Goal: Information Seeking & Learning: Learn about a topic

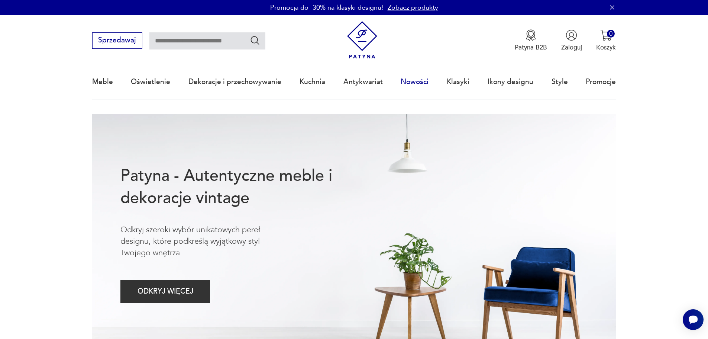
click at [422, 80] on link "Nowości" at bounding box center [415, 82] width 28 height 34
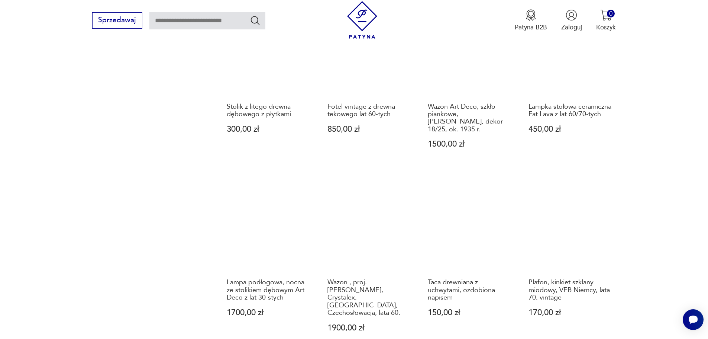
scroll to position [632, 0]
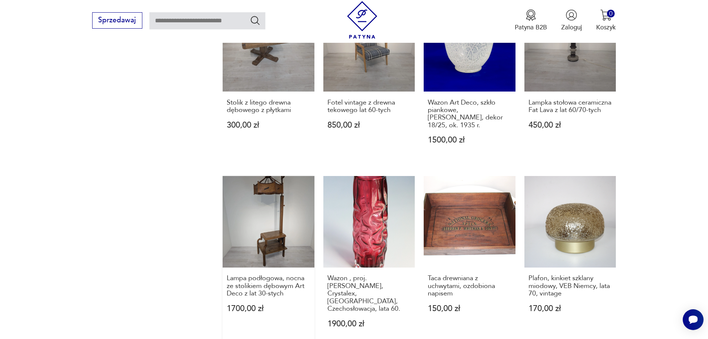
click at [277, 223] on link "Lampa podłogowa, nocna ze stolikiem dębowym Art Deco z lat 30-stych 1700,00 zł" at bounding box center [269, 260] width 92 height 169
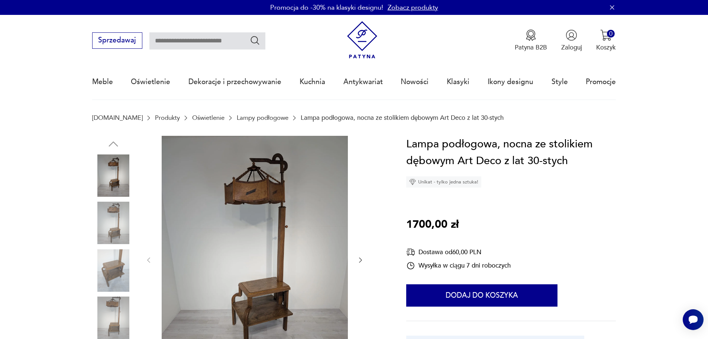
click at [116, 208] on img at bounding box center [113, 223] width 42 height 42
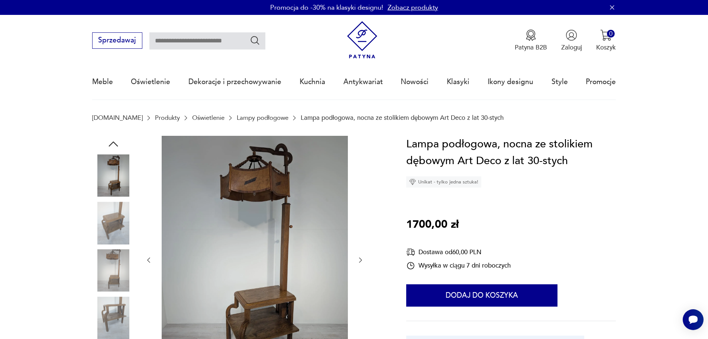
click at [365, 261] on div at bounding box center [238, 260] width 293 height 249
click at [358, 256] on icon "button" at bounding box center [360, 259] width 7 height 7
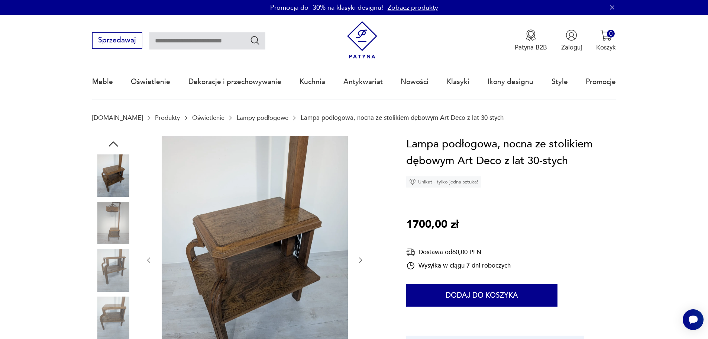
click at [358, 256] on icon "button" at bounding box center [360, 259] width 7 height 7
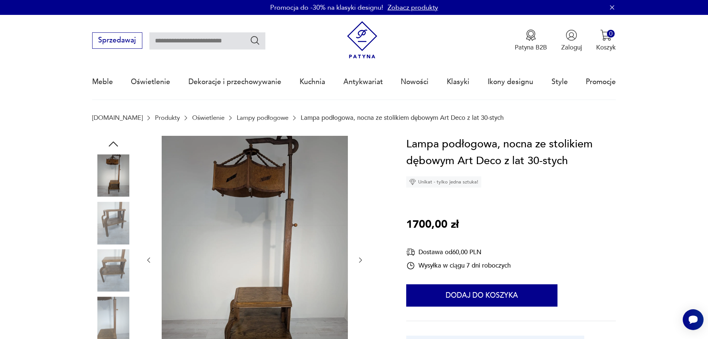
click at [358, 256] on icon "button" at bounding box center [360, 259] width 7 height 7
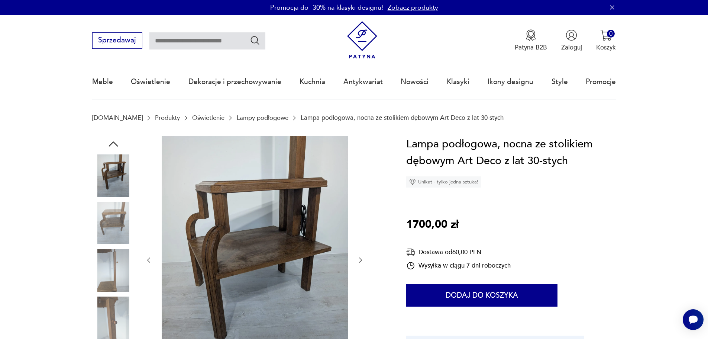
click at [358, 256] on icon "button" at bounding box center [360, 259] width 7 height 7
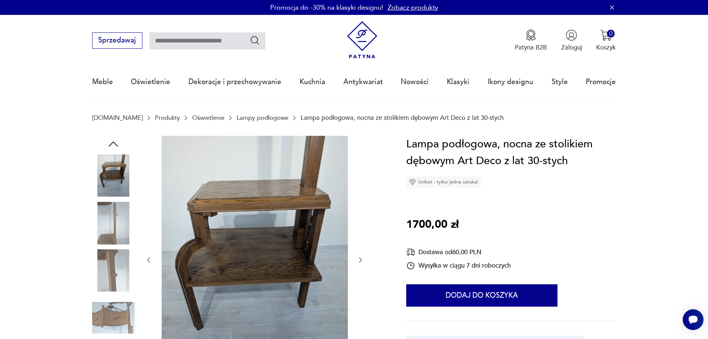
click at [358, 256] on icon "button" at bounding box center [360, 259] width 7 height 7
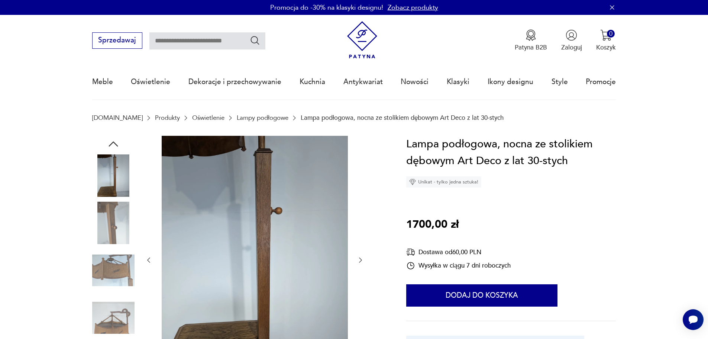
click at [358, 256] on icon "button" at bounding box center [360, 259] width 7 height 7
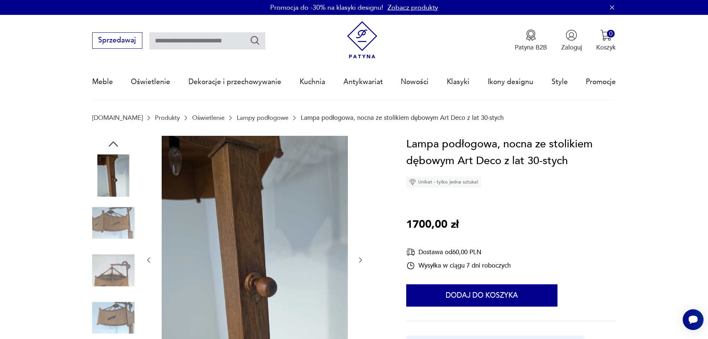
click at [358, 256] on icon "button" at bounding box center [360, 259] width 7 height 7
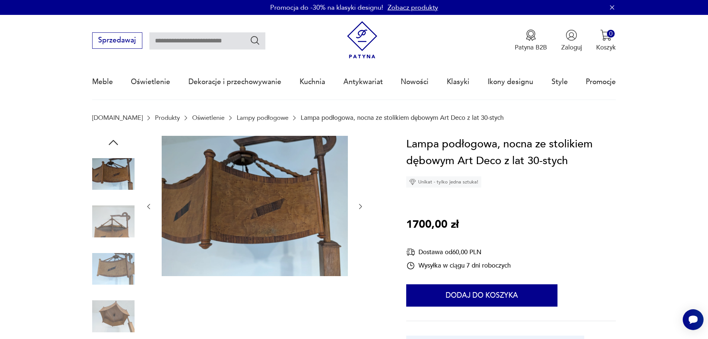
click at [363, 204] on icon "button" at bounding box center [360, 206] width 7 height 7
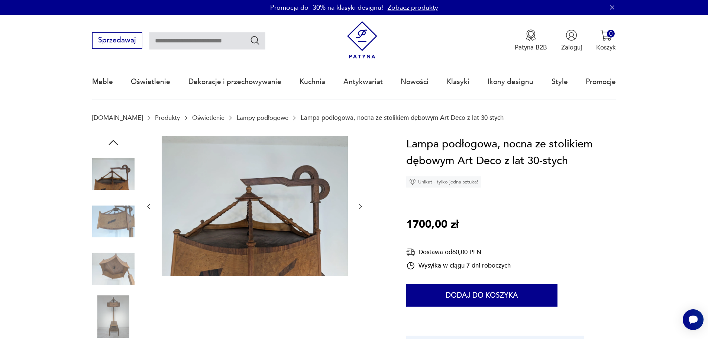
click at [363, 204] on icon "button" at bounding box center [360, 206] width 7 height 7
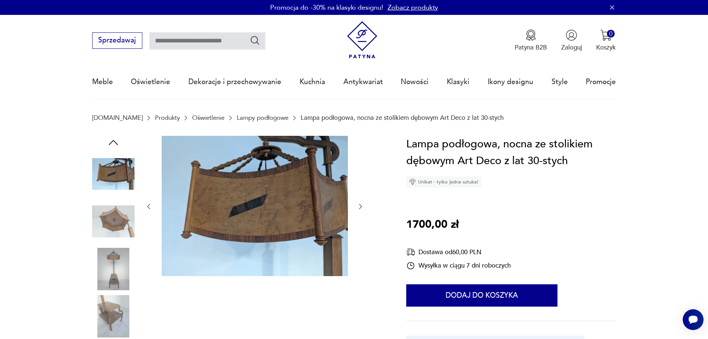
click at [363, 204] on icon "button" at bounding box center [360, 206] width 7 height 7
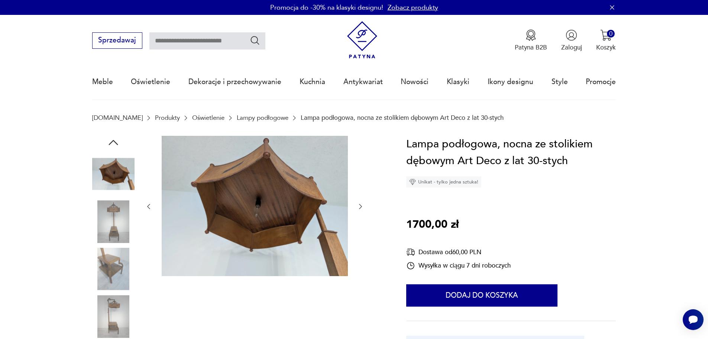
click at [363, 204] on icon "button" at bounding box center [360, 206] width 7 height 7
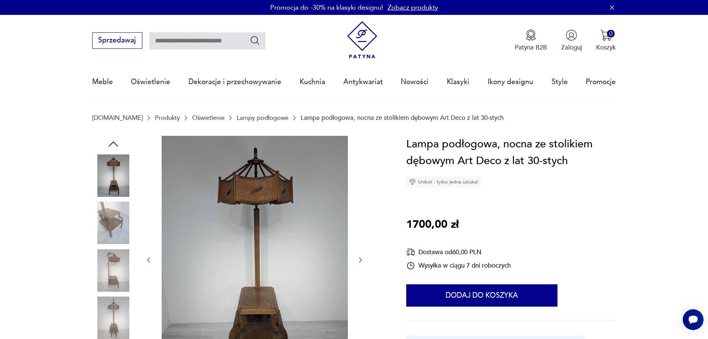
click at [363, 204] on div at bounding box center [254, 260] width 219 height 249
click at [360, 255] on div at bounding box center [254, 260] width 219 height 249
click at [360, 258] on icon "button" at bounding box center [360, 259] width 7 height 7
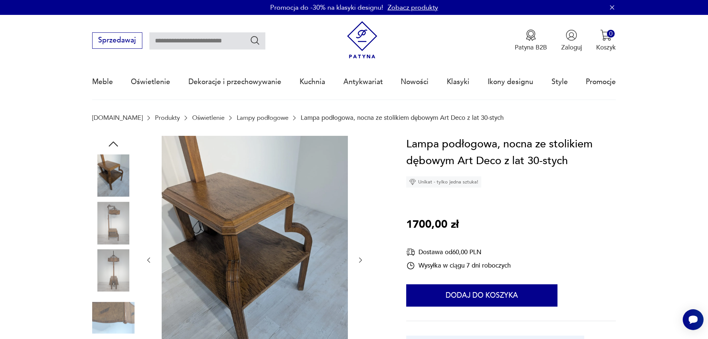
click at [360, 258] on icon "button" at bounding box center [360, 259] width 3 height 5
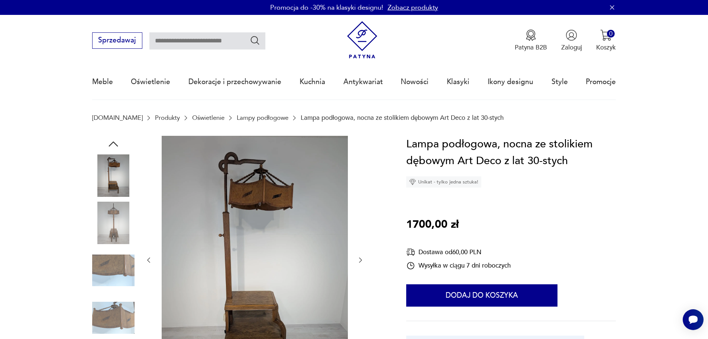
scroll to position [37, 0]
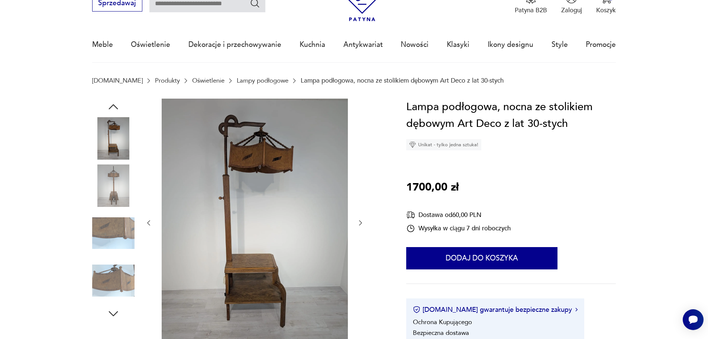
click at [361, 221] on icon "button" at bounding box center [360, 222] width 7 height 7
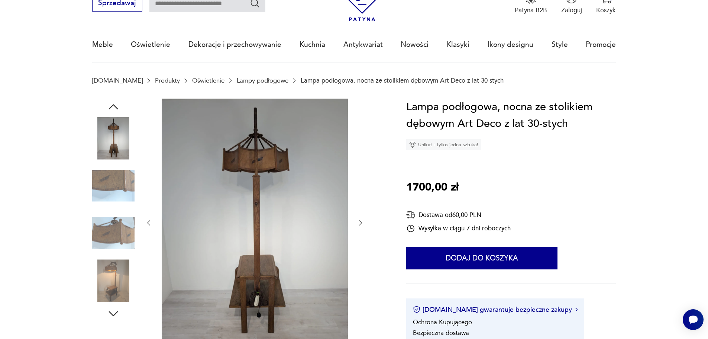
click at [361, 221] on icon "button" at bounding box center [360, 222] width 7 height 7
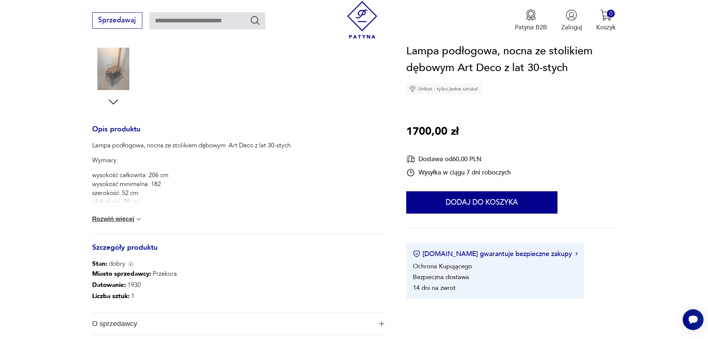
scroll to position [260, 0]
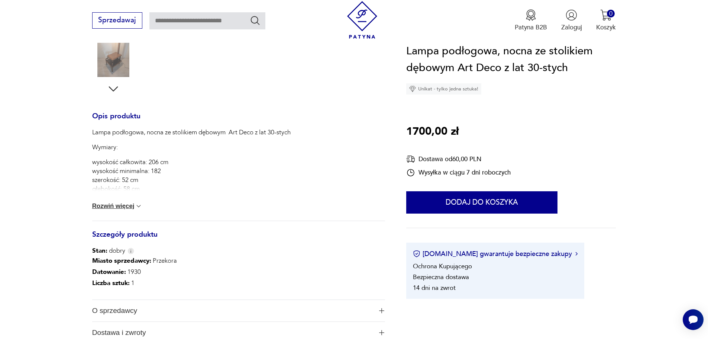
click at [130, 205] on button "Rozwiń więcej" at bounding box center [117, 205] width 51 height 7
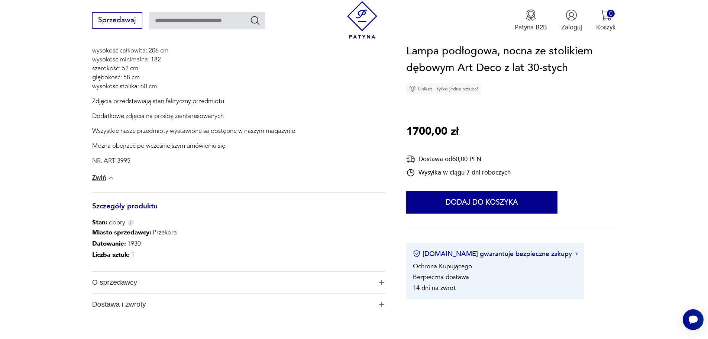
scroll to position [335, 0]
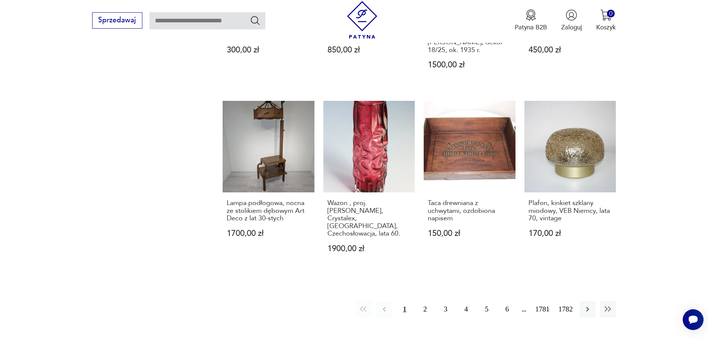
scroll to position [744, 0]
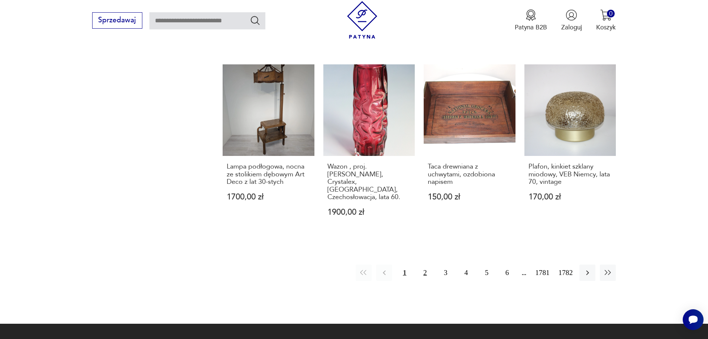
click at [427, 264] on button "2" at bounding box center [425, 272] width 16 height 16
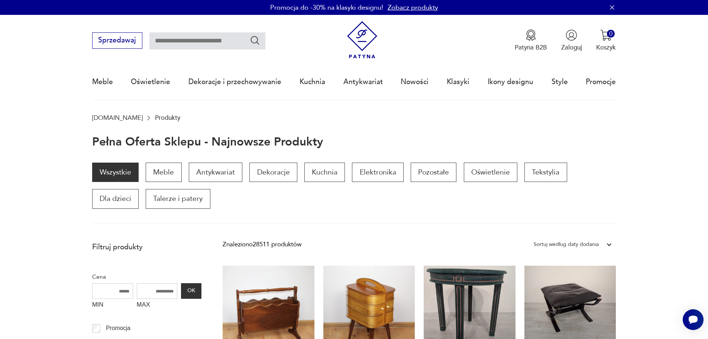
click at [415, 5] on link "Zobacz produkty" at bounding box center [413, 7] width 51 height 9
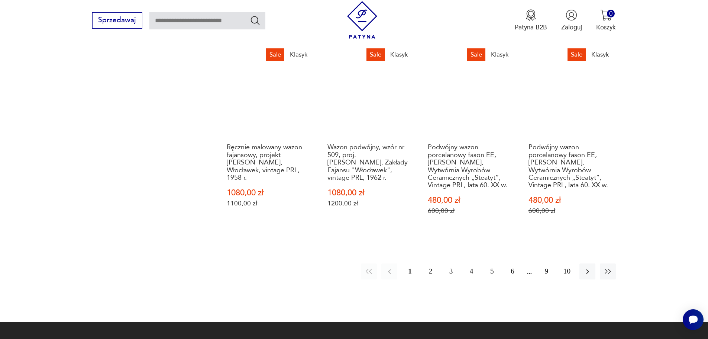
scroll to position [721, 0]
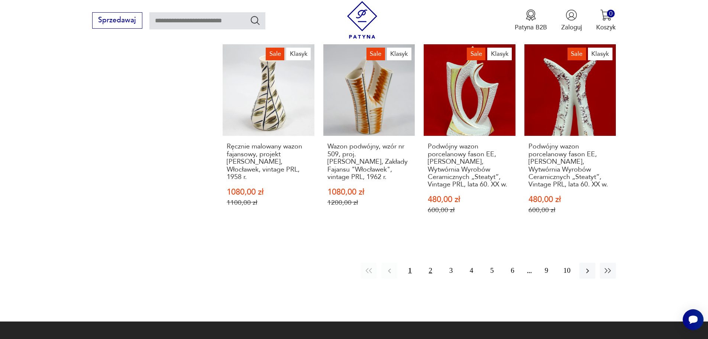
click at [431, 262] on button "2" at bounding box center [431, 270] width 16 height 16
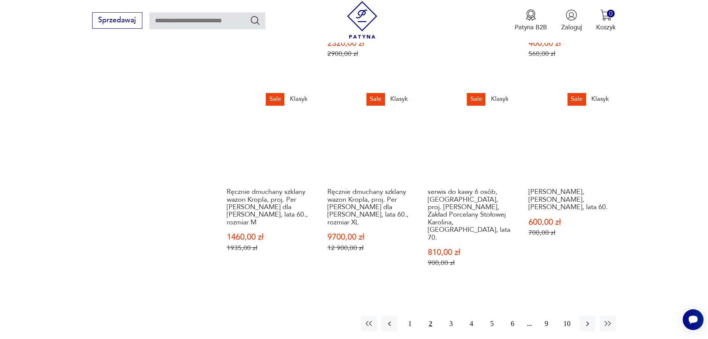
scroll to position [744, 0]
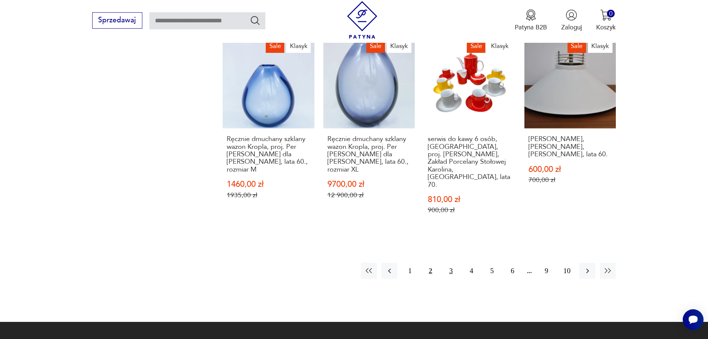
click at [451, 262] on button "3" at bounding box center [451, 270] width 16 height 16
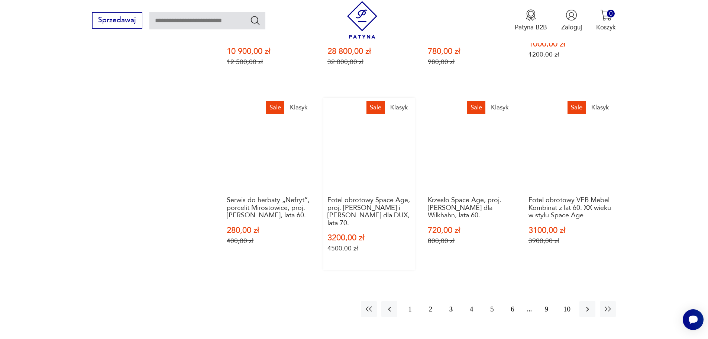
scroll to position [713, 0]
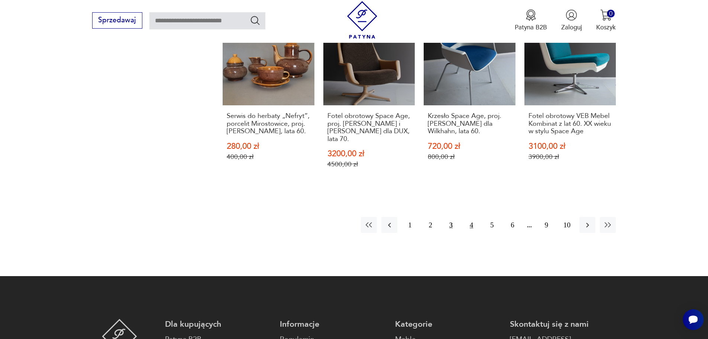
click at [470, 217] on button "4" at bounding box center [472, 225] width 16 height 16
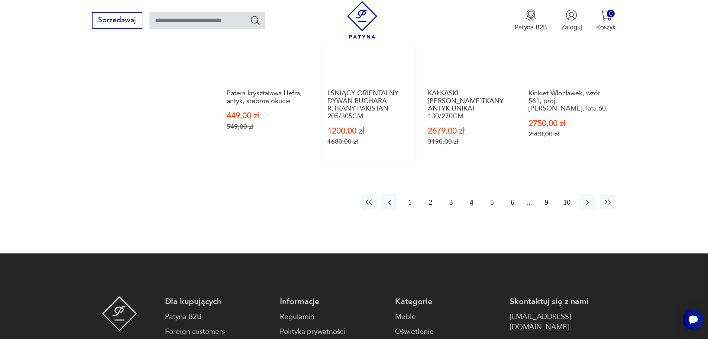
scroll to position [751, 0]
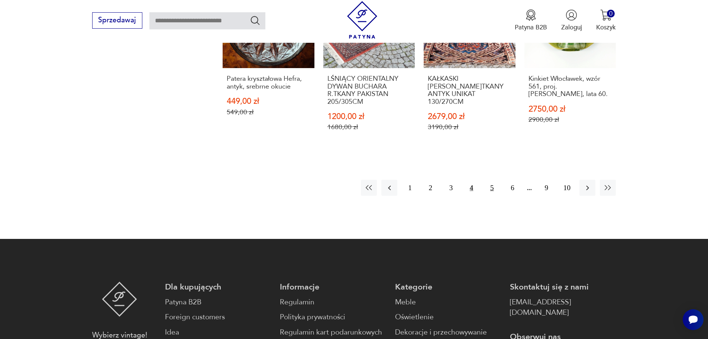
click at [492, 186] on button "5" at bounding box center [492, 188] width 16 height 16
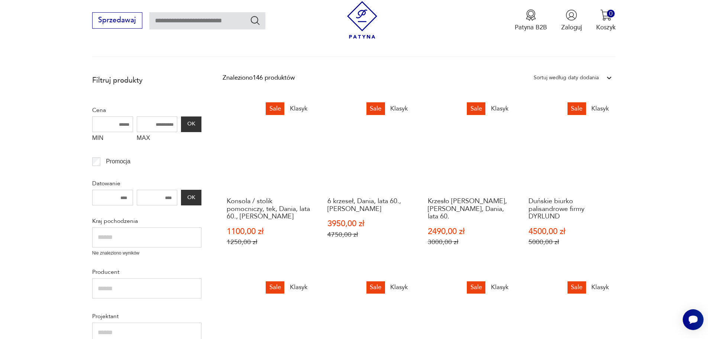
scroll to position [44, 0]
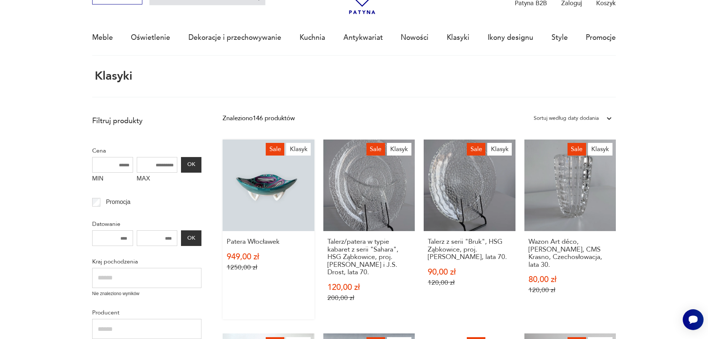
click at [267, 182] on link "Sale Klasyk Patera Włocławek 949,00 zł 1250,00 zł" at bounding box center [269, 229] width 92 height 180
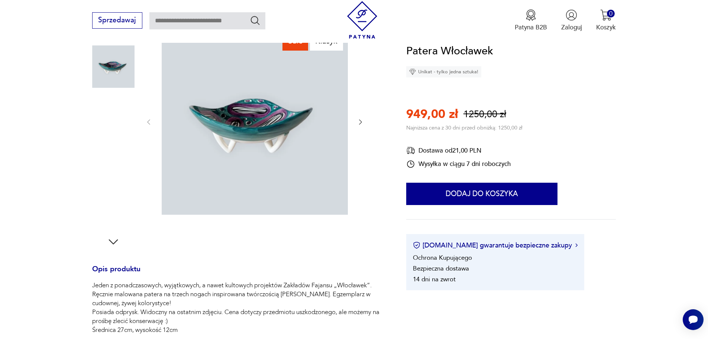
scroll to position [112, 0]
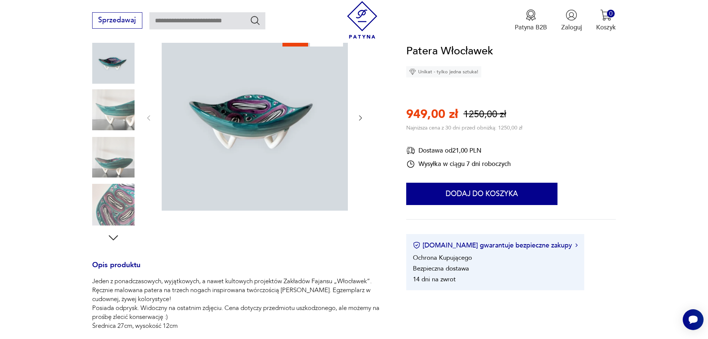
click at [121, 206] on img at bounding box center [113, 204] width 42 height 42
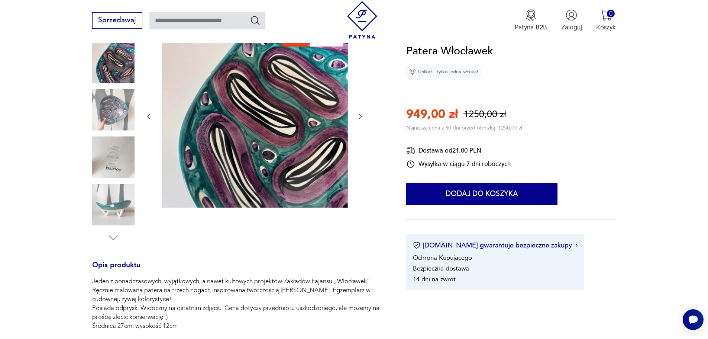
click at [112, 109] on img at bounding box center [113, 109] width 42 height 42
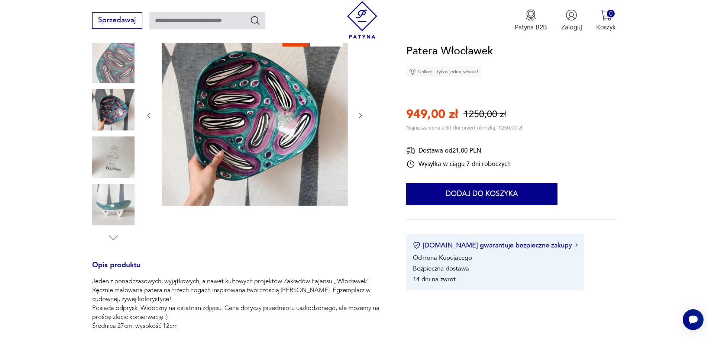
click at [122, 204] on img at bounding box center [113, 204] width 42 height 42
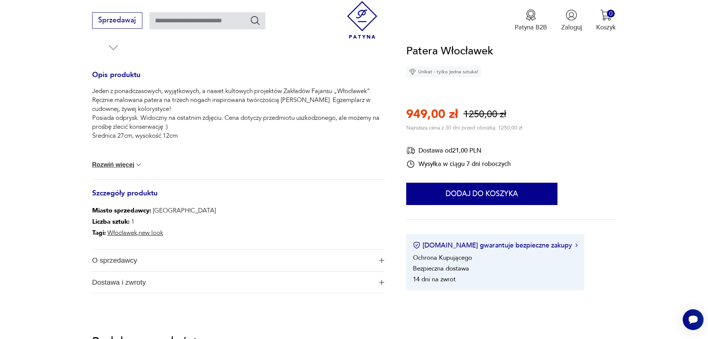
scroll to position [335, 0]
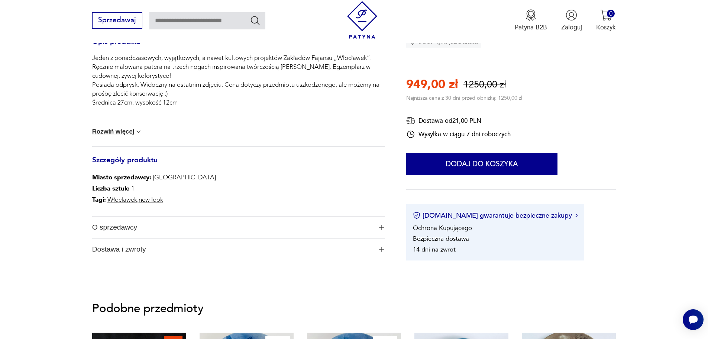
click at [127, 130] on button "Rozwiń więcej" at bounding box center [117, 131] width 51 height 7
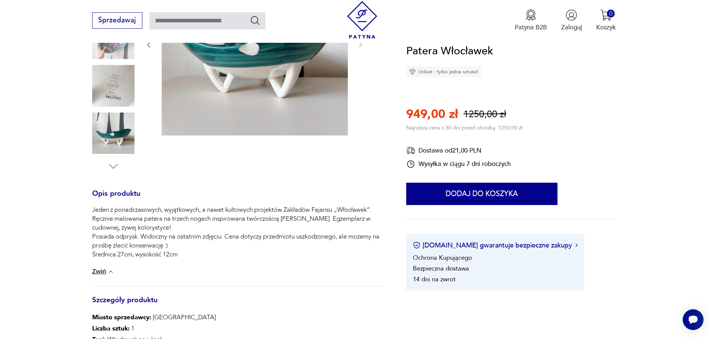
scroll to position [0, 0]
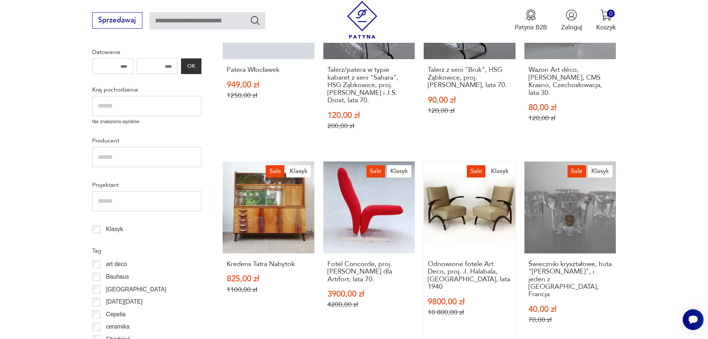
scroll to position [230, 0]
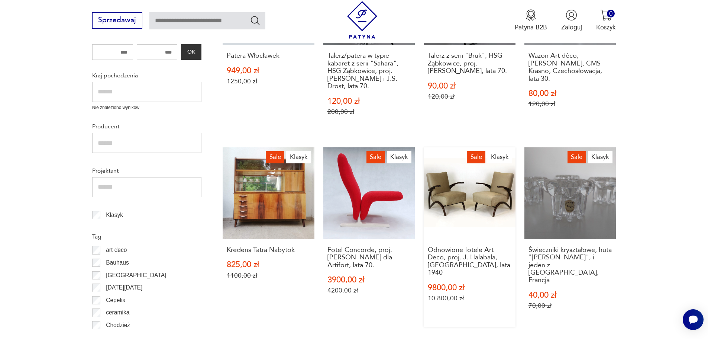
click at [465, 200] on link "Sale Klasyk Odnowione fotele Art Deco, proj. J. [GEOGRAPHIC_DATA], [GEOGRAPHIC_…" at bounding box center [470, 237] width 92 height 180
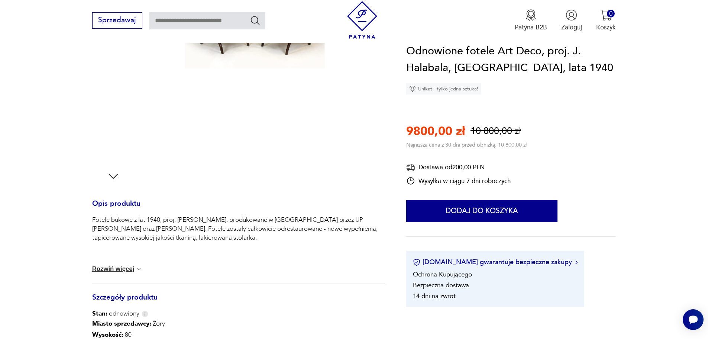
scroll to position [186, 0]
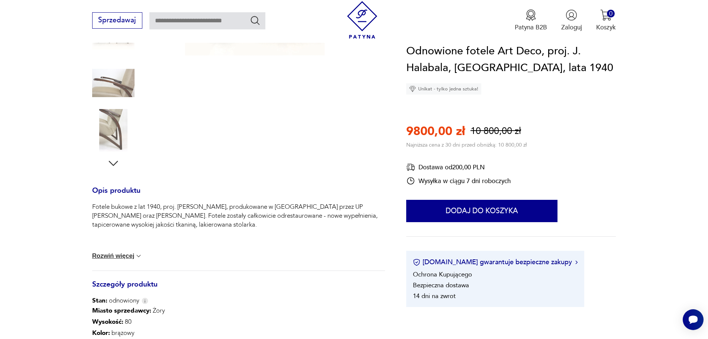
click at [119, 251] on div "Fotele bukowe z lat 1940, proj. [PERSON_NAME], produkowane w [GEOGRAPHIC_DATA] …" at bounding box center [238, 236] width 293 height 68
click at [127, 254] on button "Rozwiń więcej" at bounding box center [117, 255] width 51 height 7
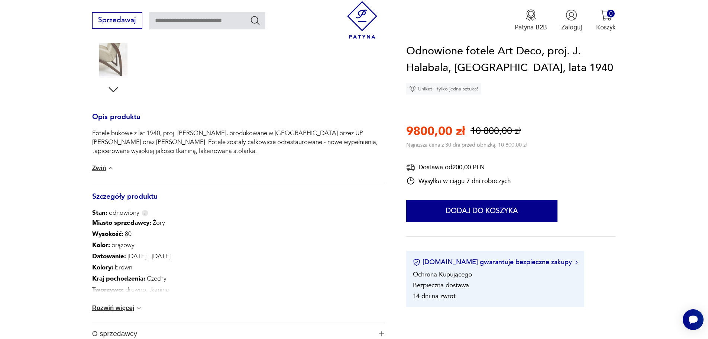
scroll to position [260, 0]
click at [125, 306] on button "Rozwiń więcej" at bounding box center [117, 306] width 51 height 7
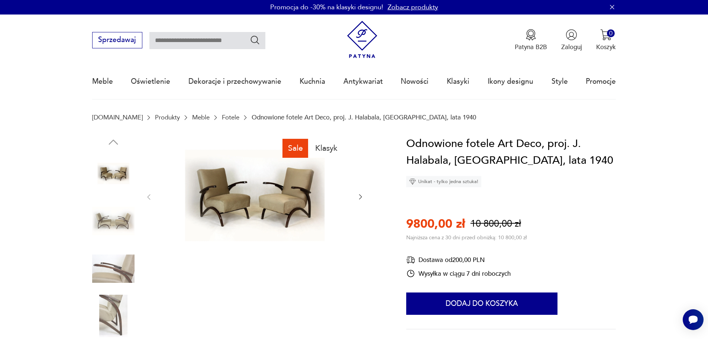
scroll to position [0, 0]
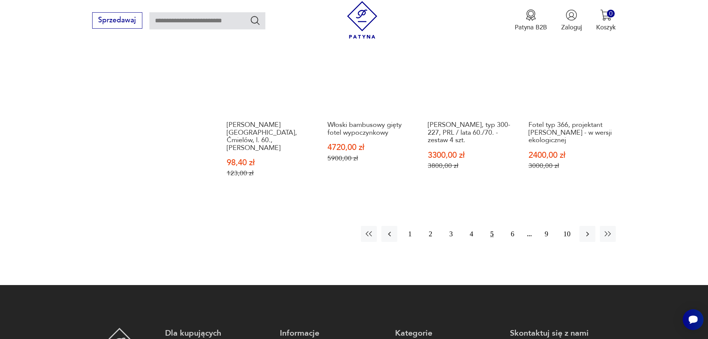
scroll to position [788, 0]
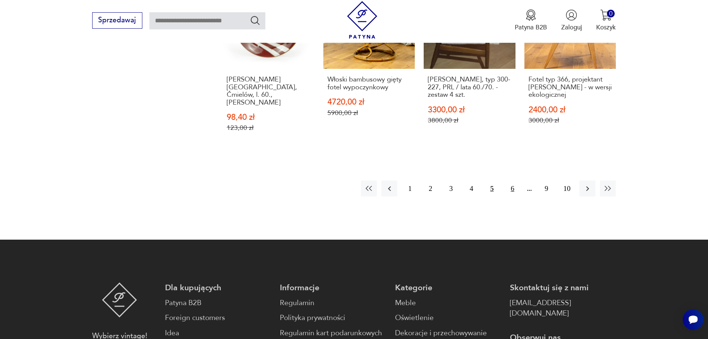
click at [510, 180] on button "6" at bounding box center [513, 188] width 16 height 16
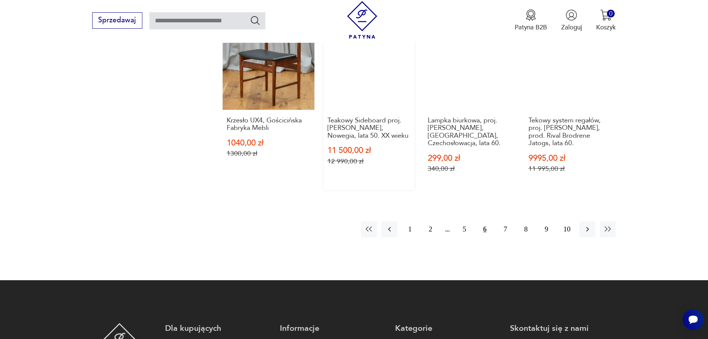
scroll to position [751, 0]
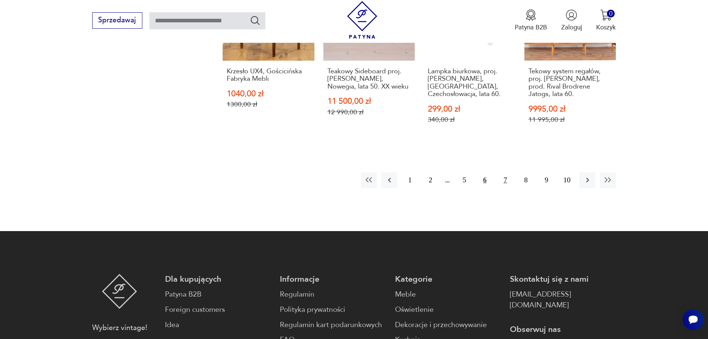
click at [504, 172] on button "7" at bounding box center [505, 180] width 16 height 16
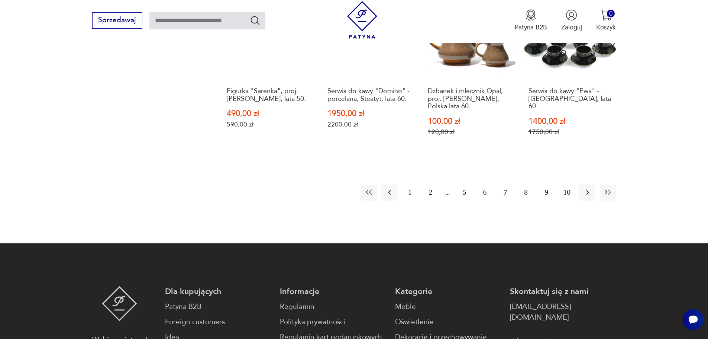
scroll to position [825, 0]
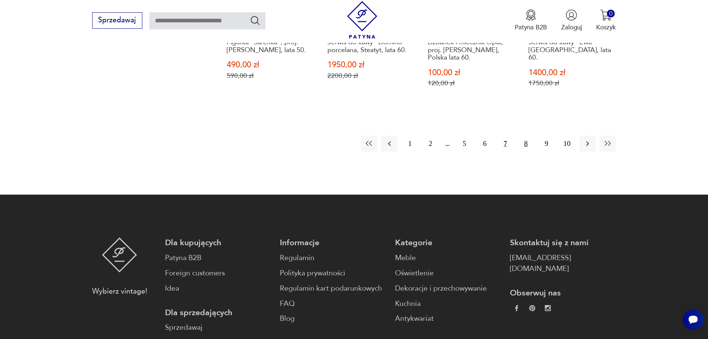
click at [525, 136] on button "8" at bounding box center [526, 144] width 16 height 16
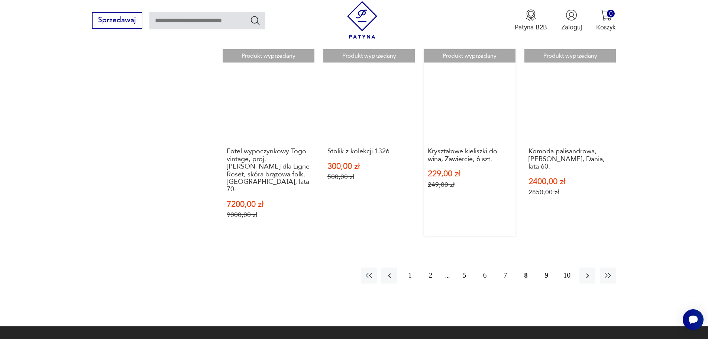
scroll to position [788, 0]
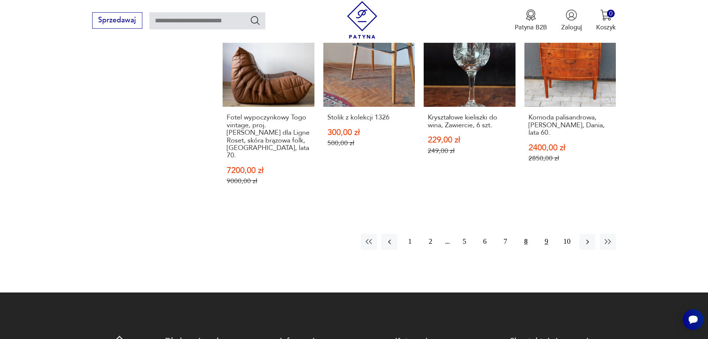
click at [546, 233] on button "9" at bounding box center [547, 241] width 16 height 16
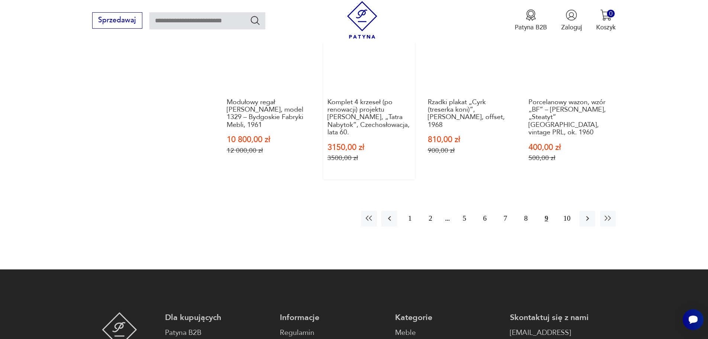
scroll to position [751, 0]
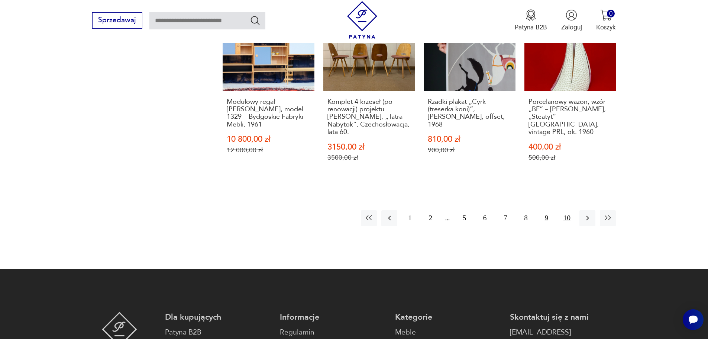
click at [567, 223] on button "10" at bounding box center [567, 218] width 16 height 16
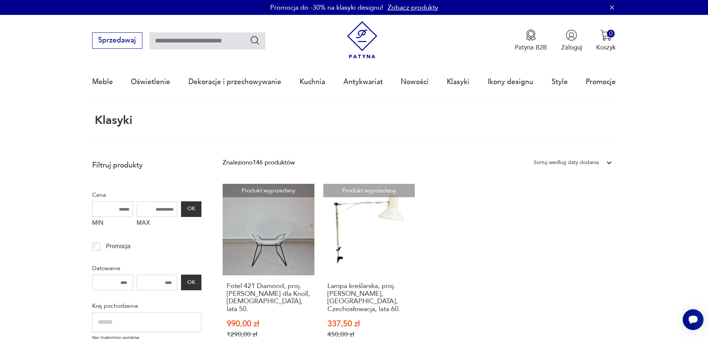
click at [198, 36] on input "text" at bounding box center [207, 40] width 116 height 17
type input "*****"
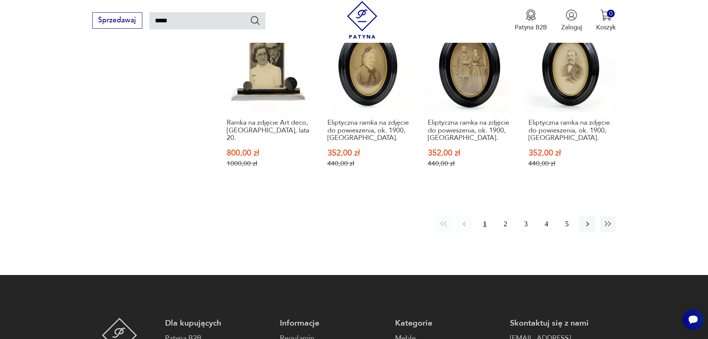
scroll to position [712, 0]
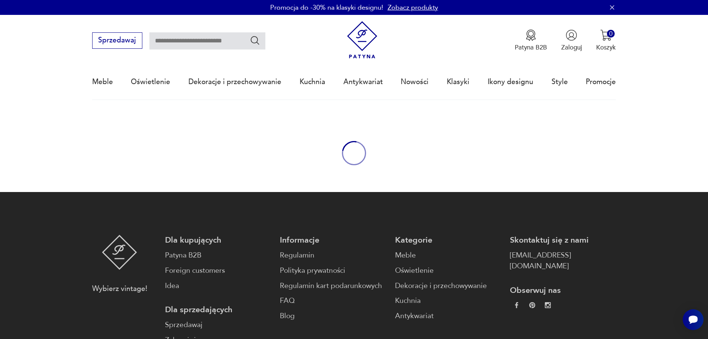
scroll to position [554, 0]
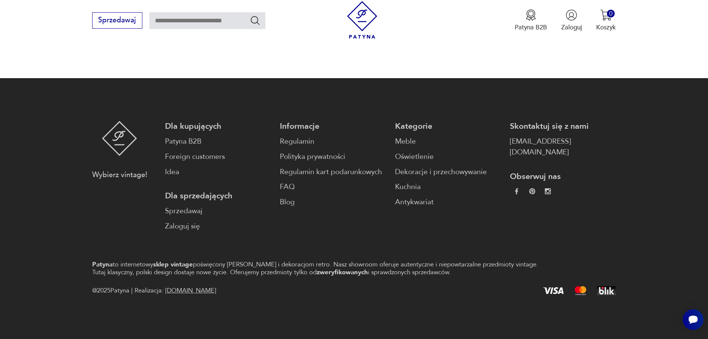
scroll to position [114, 0]
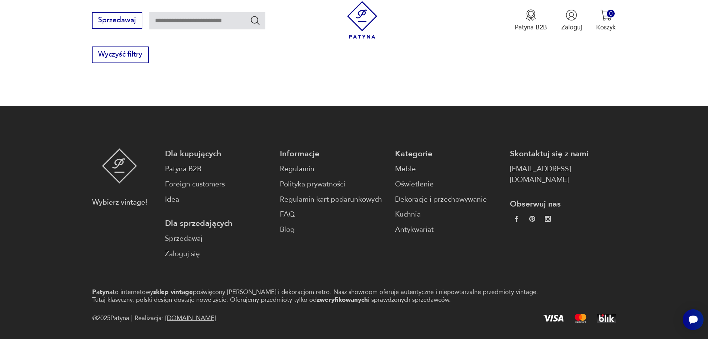
scroll to position [958, 0]
